Goal: Task Accomplishment & Management: Complete application form

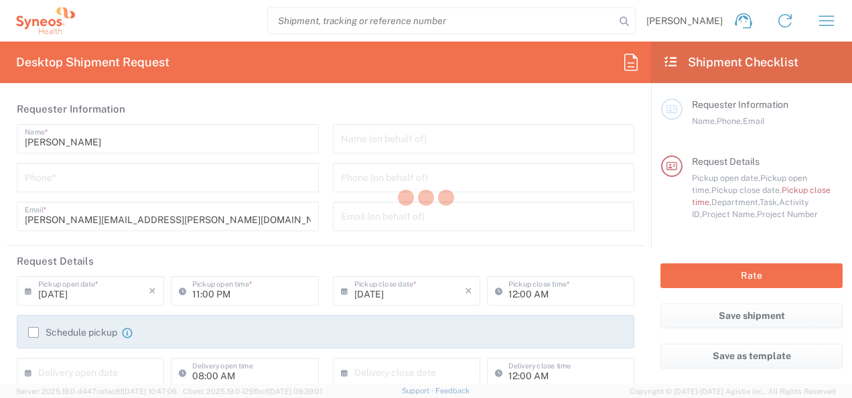
type input "Department"
type input "[GEOGRAPHIC_DATA]"
type input "Syneos Health UK Limited"
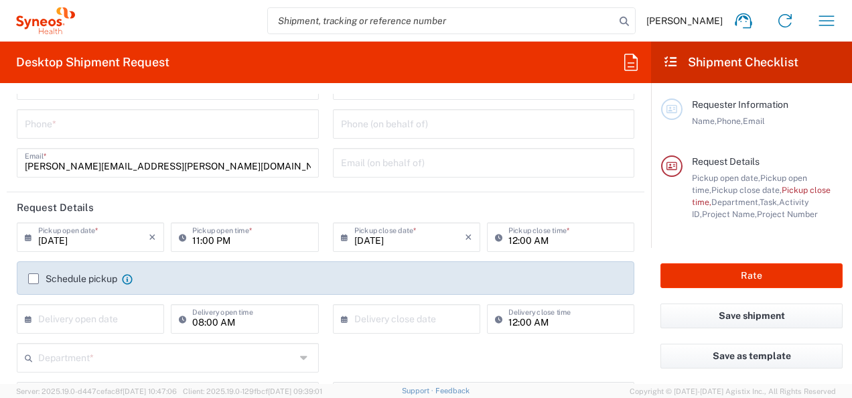
scroll to position [80, 0]
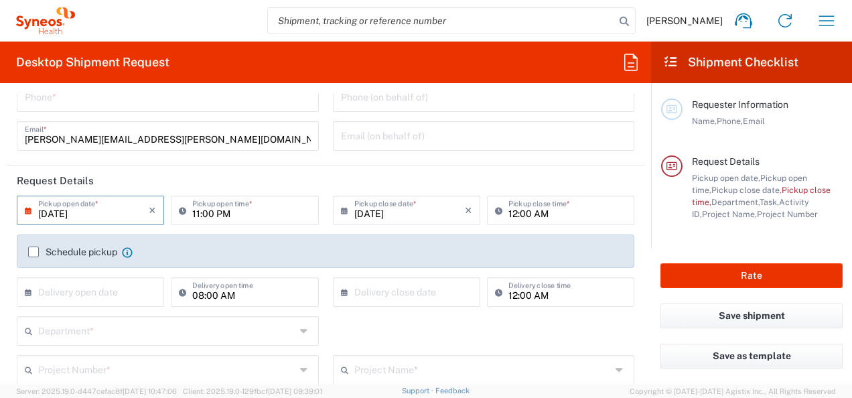
click at [104, 216] on input "[DATE]" at bounding box center [93, 209] width 111 height 23
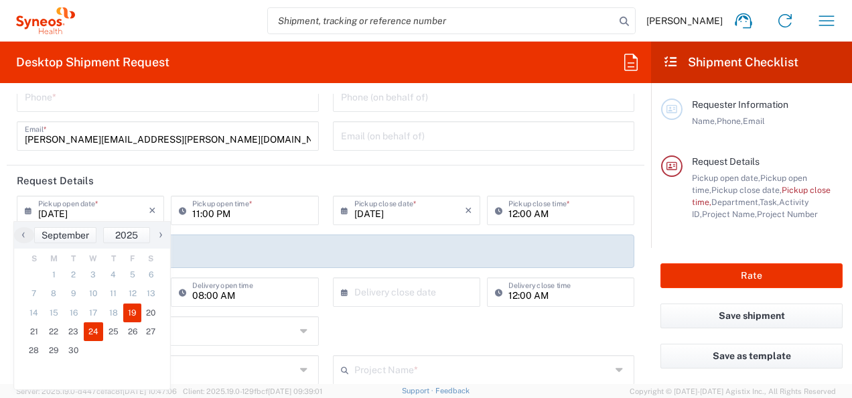
click at [94, 324] on span "24" at bounding box center [94, 331] width 20 height 19
type input "[DATE]"
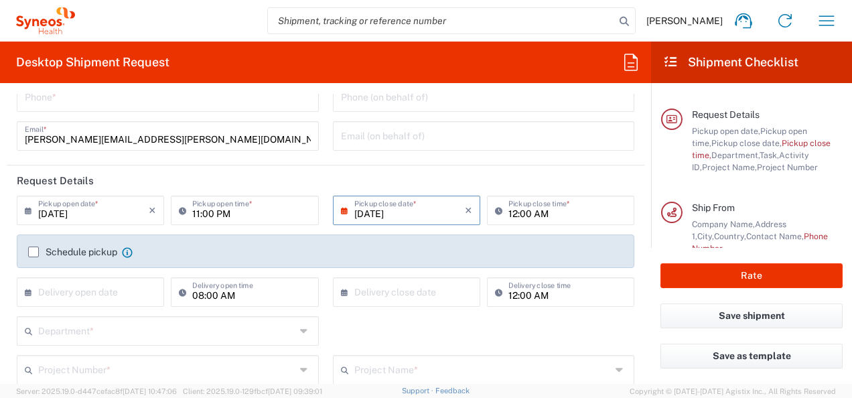
scroll to position [50, 0]
click at [301, 334] on icon at bounding box center [305, 330] width 11 height 21
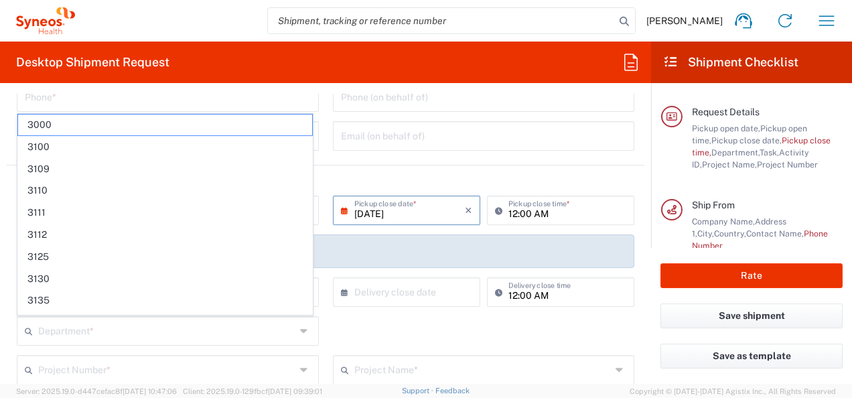
click at [301, 334] on icon at bounding box center [305, 330] width 11 height 21
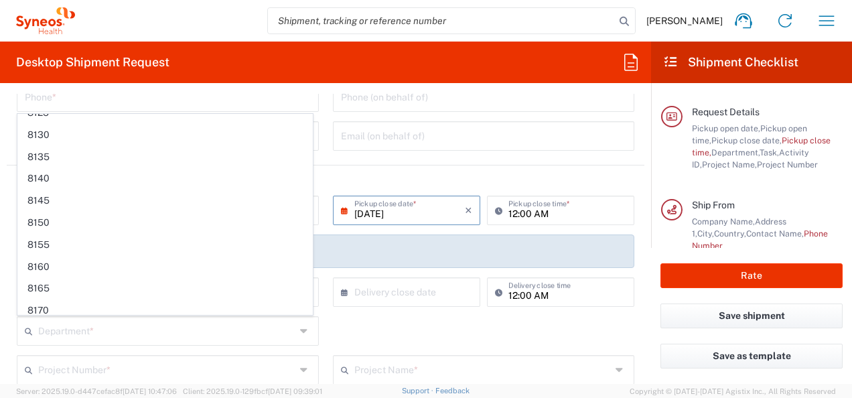
click at [197, 366] on span "8180" at bounding box center [165, 376] width 294 height 21
type input "8180"
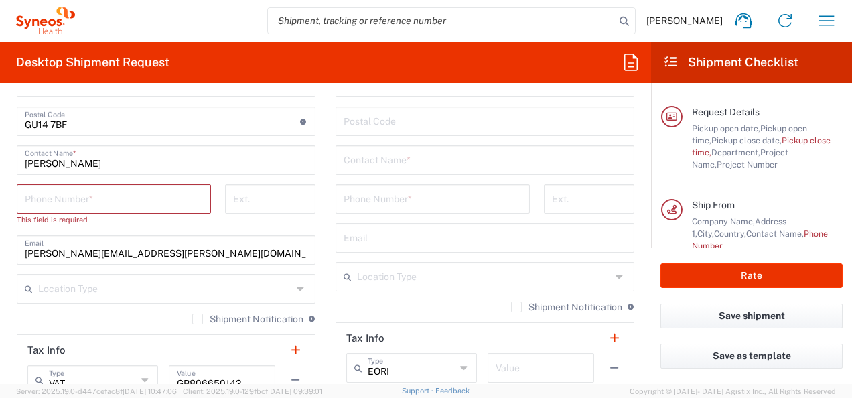
scroll to position [835, 0]
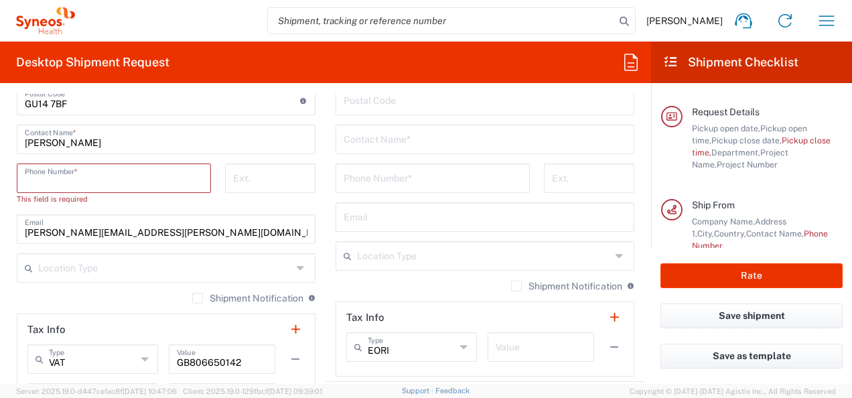
click at [126, 176] on input "tel" at bounding box center [114, 176] width 178 height 23
type input "07906916528"
type input "[EMAIL_ADDRESS][DOMAIN_NAME]"
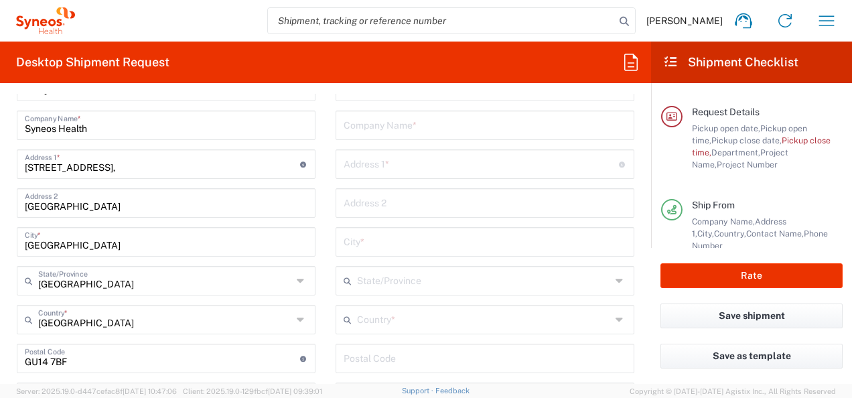
scroll to position [0, 0]
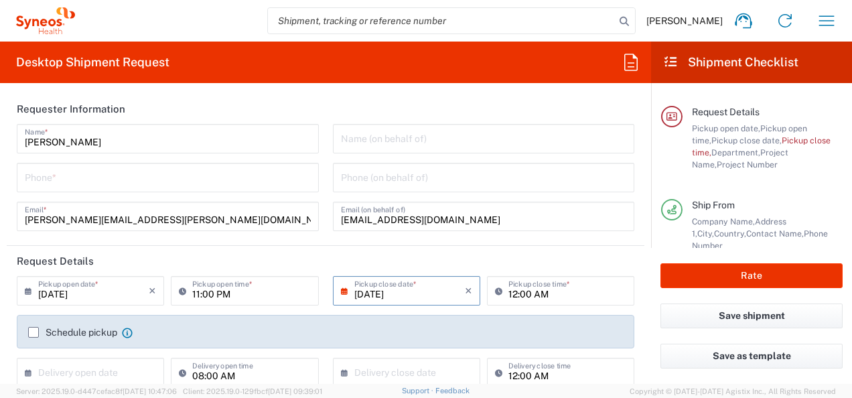
click at [651, 110] on main "Requester Information Name, Phone, Email Request Details Pickup open date, Pick…" at bounding box center [751, 165] width 201 height 165
